Goal: Check status

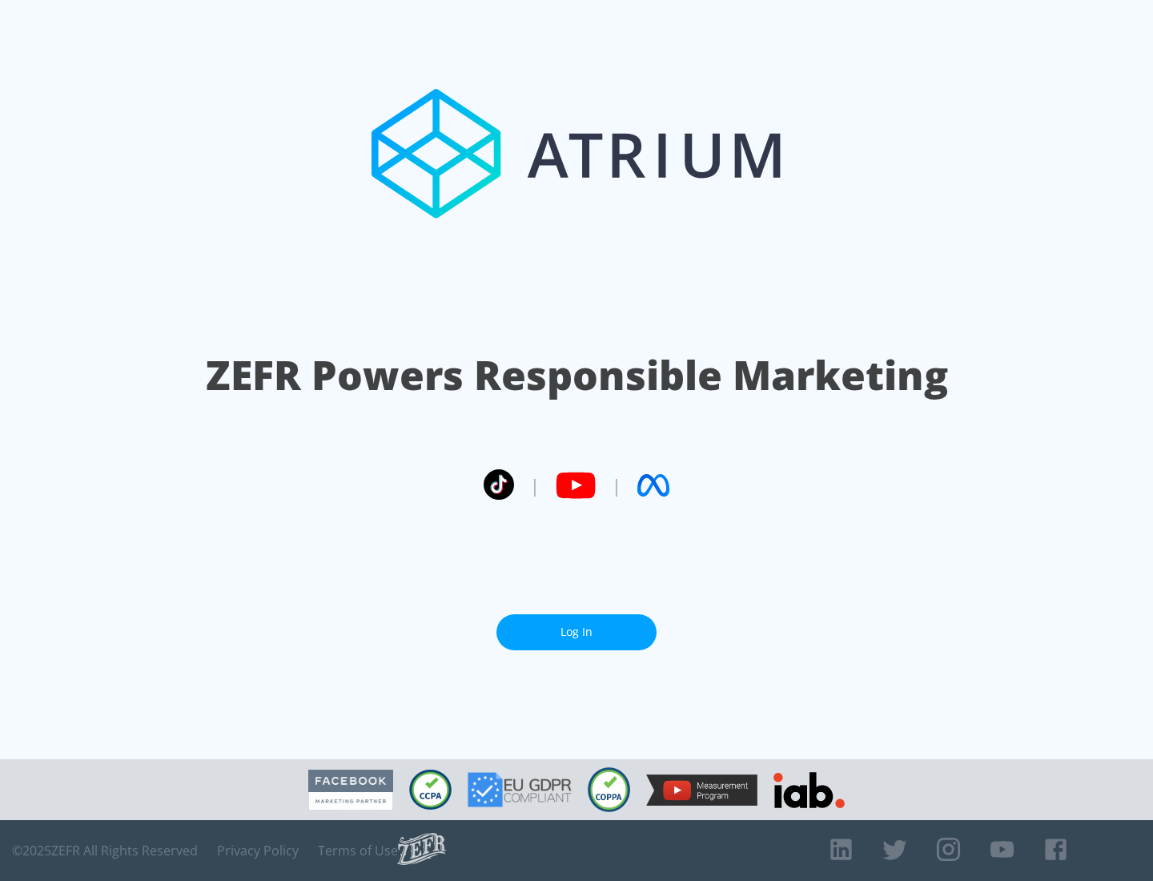
click at [577, 632] on link "Log In" at bounding box center [577, 632] width 160 height 36
